Goal: Register for event/course

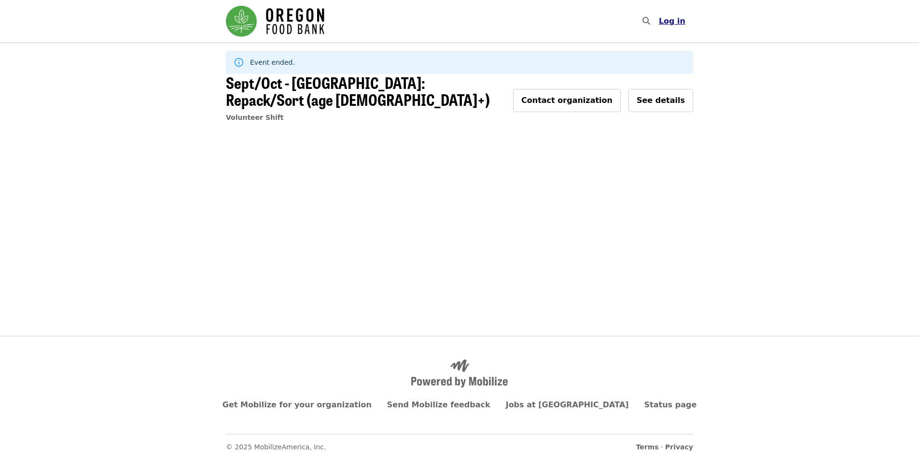
click at [675, 19] on span "Log in" at bounding box center [672, 20] width 27 height 9
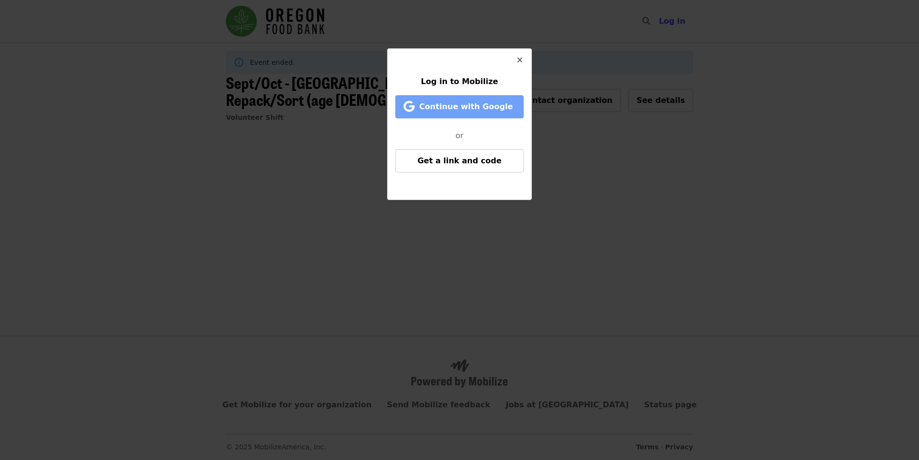
click at [490, 107] on span "Continue with Google" at bounding box center [466, 106] width 94 height 9
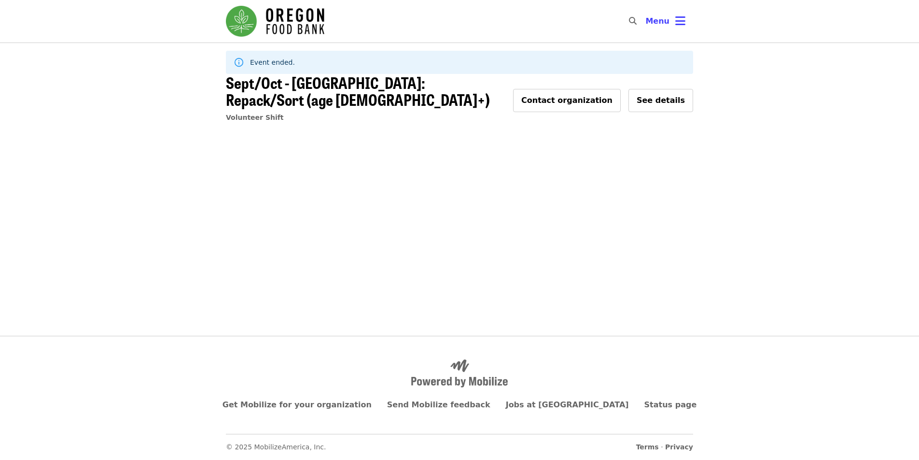
click at [274, 84] on span "Sept/Oct - [GEOGRAPHIC_DATA]: Repack/Sort (age [DEMOGRAPHIC_DATA]+)" at bounding box center [358, 91] width 264 height 40
click at [244, 85] on span "Sept/Oct - [GEOGRAPHIC_DATA]: Repack/Sort (age [DEMOGRAPHIC_DATA]+)" at bounding box center [358, 91] width 264 height 40
click at [293, 22] on img "Main navigation" at bounding box center [275, 21] width 98 height 31
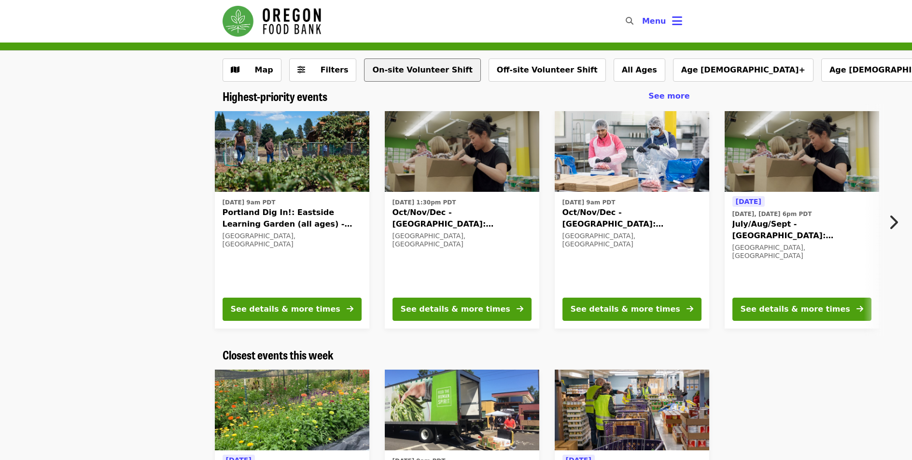
click at [419, 66] on button "On-site Volunteer Shift" at bounding box center [422, 69] width 116 height 23
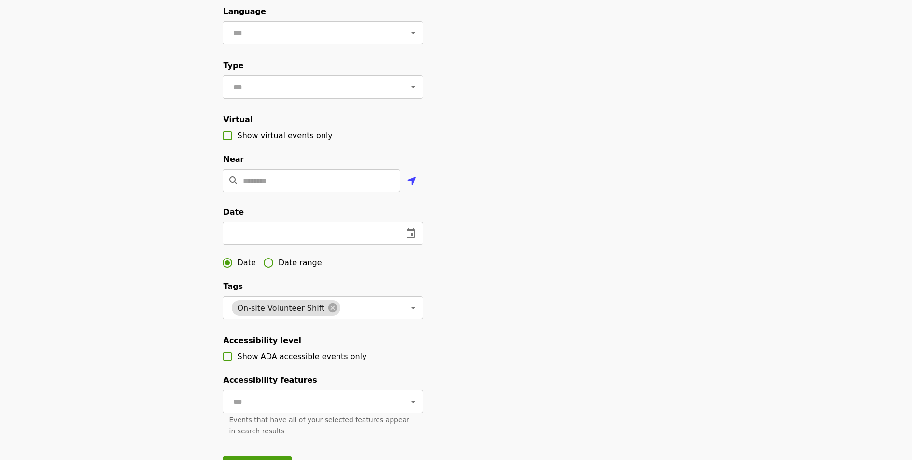
scroll to position [113, 0]
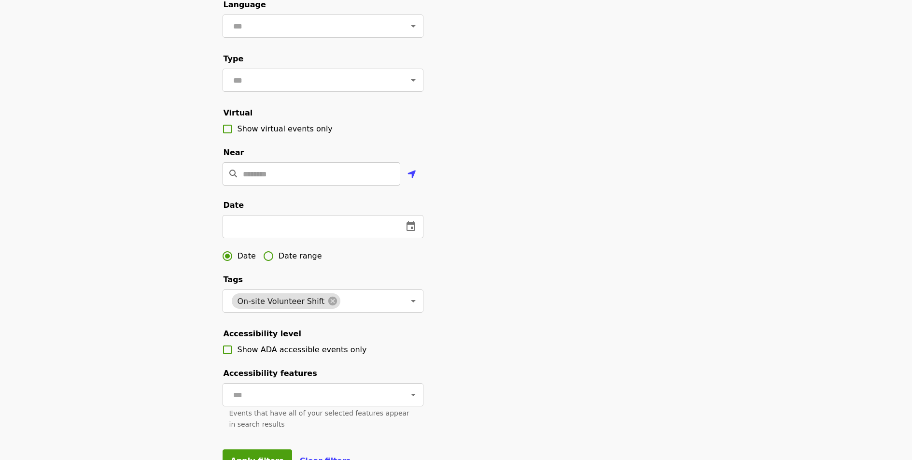
click at [251, 185] on input "Location" at bounding box center [321, 173] width 157 height 23
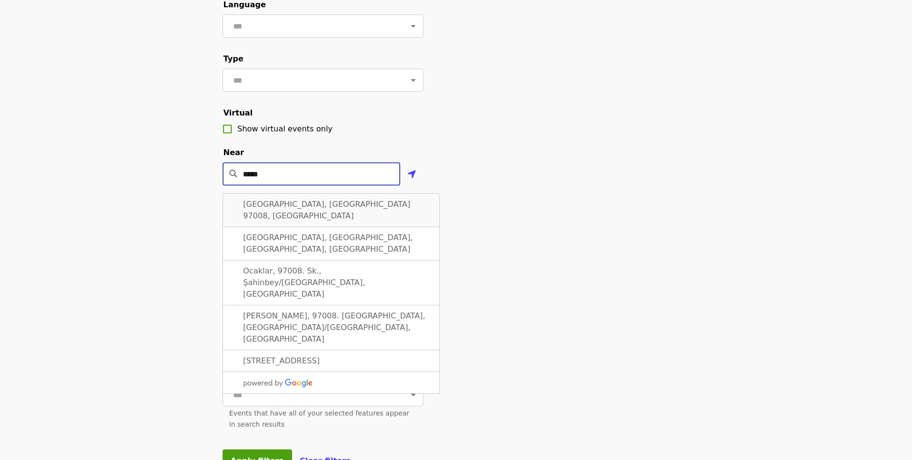
click at [329, 211] on div "[GEOGRAPHIC_DATA], [GEOGRAPHIC_DATA] 97008, [GEOGRAPHIC_DATA]" at bounding box center [331, 210] width 217 height 34
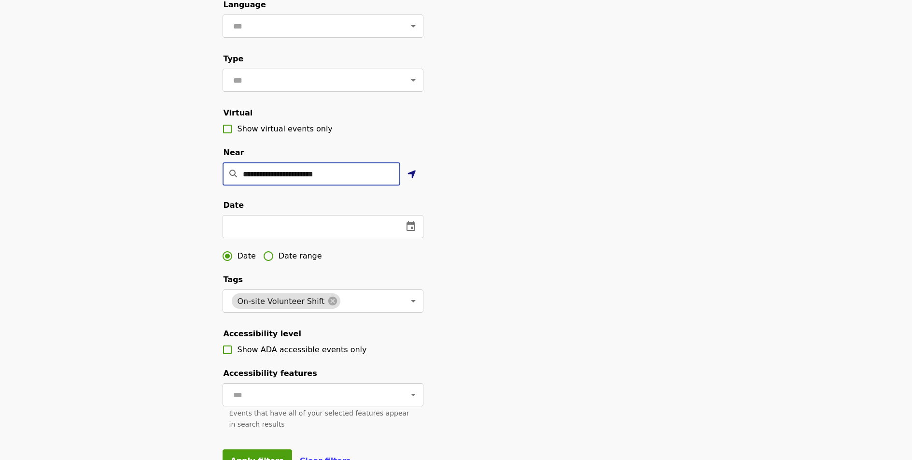
type input "**********"
click at [415, 180] on icon "location-arrow icon" at bounding box center [411, 174] width 9 height 12
type input "**********"
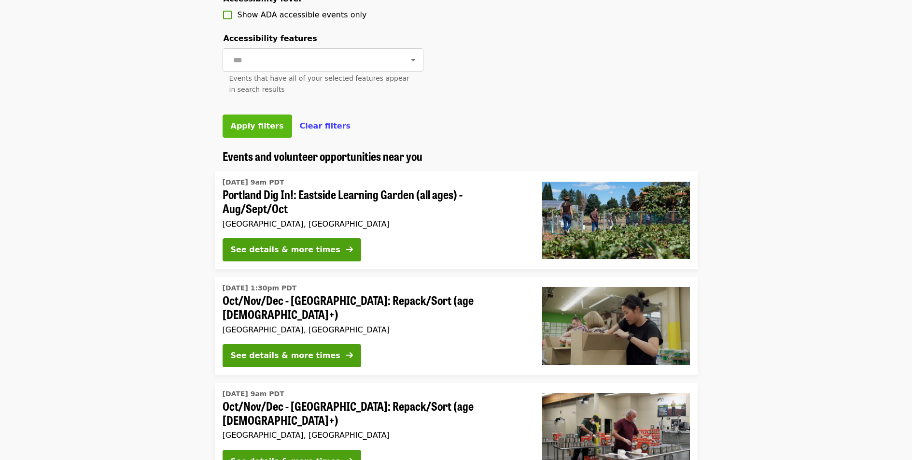
click at [245, 130] on span "Apply filters" at bounding box center [257, 125] width 53 height 9
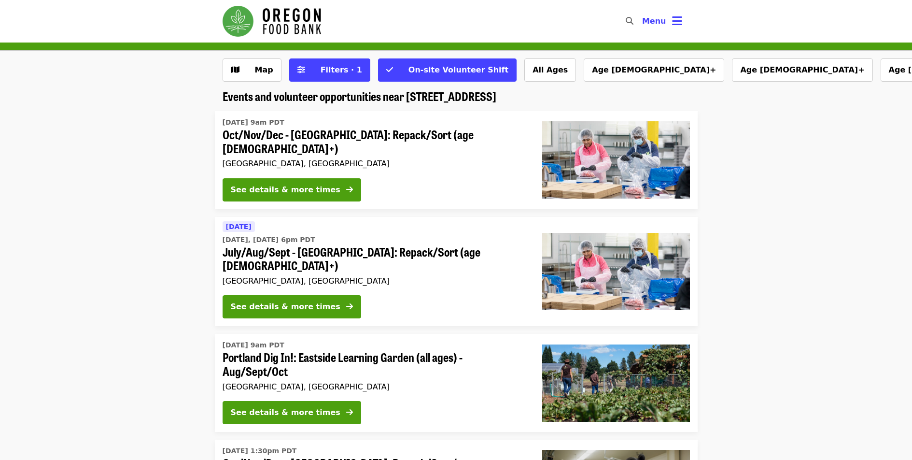
click at [325, 247] on span "July/Aug/Sept - [GEOGRAPHIC_DATA]: Repack/Sort (age [DEMOGRAPHIC_DATA]+)" at bounding box center [375, 259] width 304 height 28
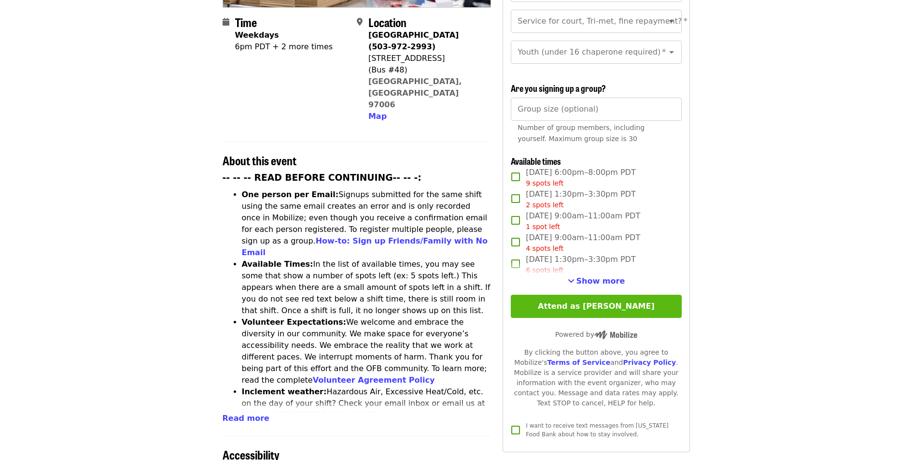
scroll to position [250, 0]
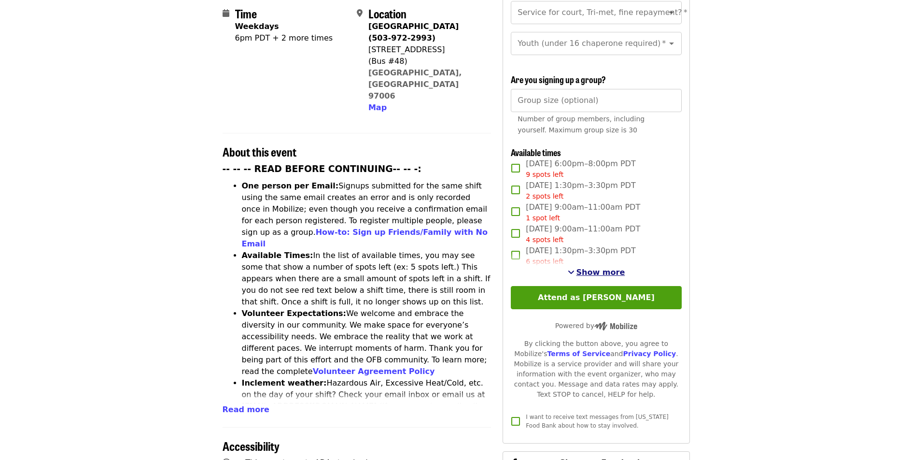
click at [595, 273] on span "Show more" at bounding box center [600, 271] width 49 height 9
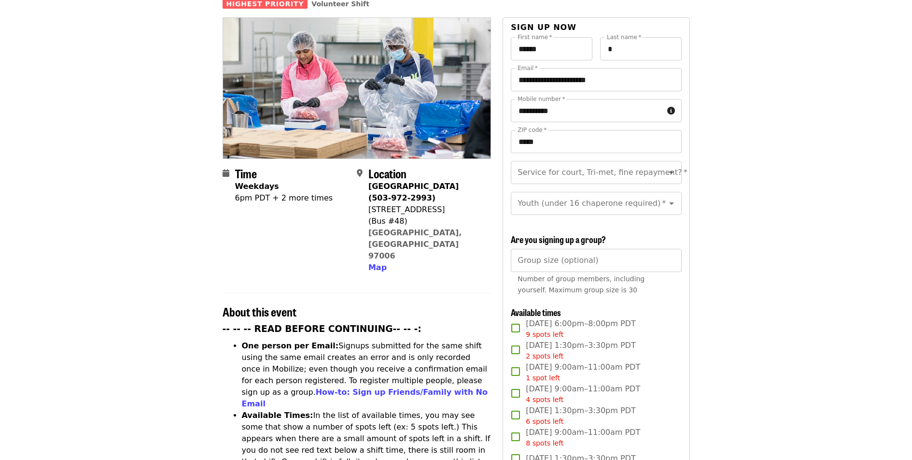
scroll to position [0, 0]
